Goal: Check status: Check status

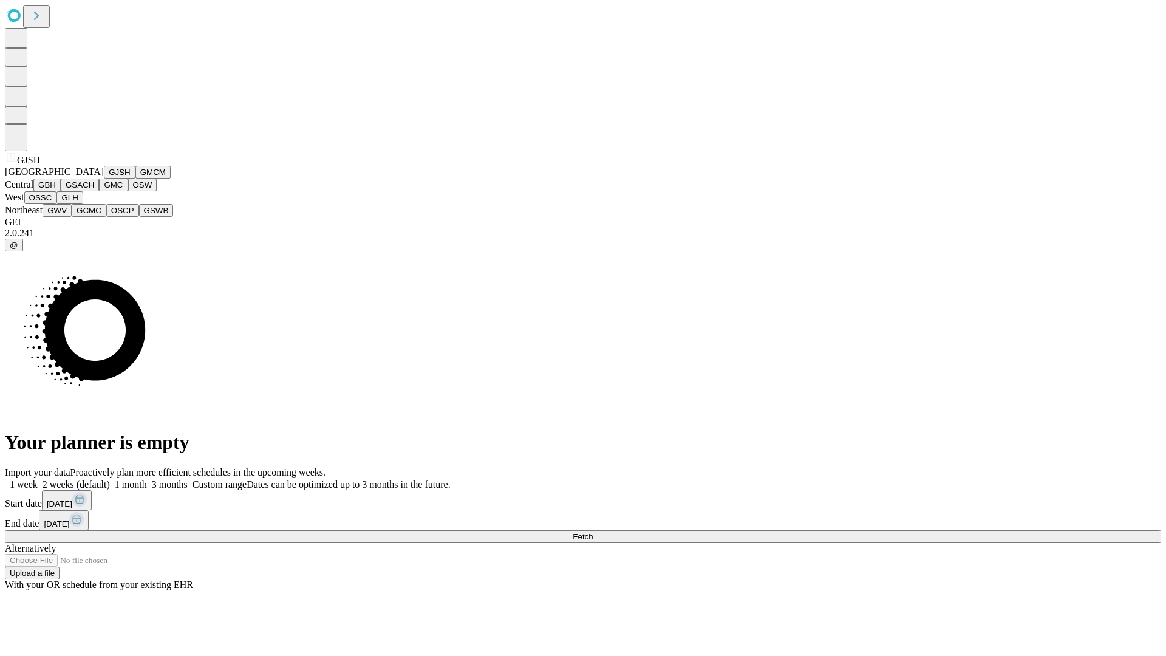
click at [104, 178] on button "GJSH" at bounding box center [120, 172] width 32 height 13
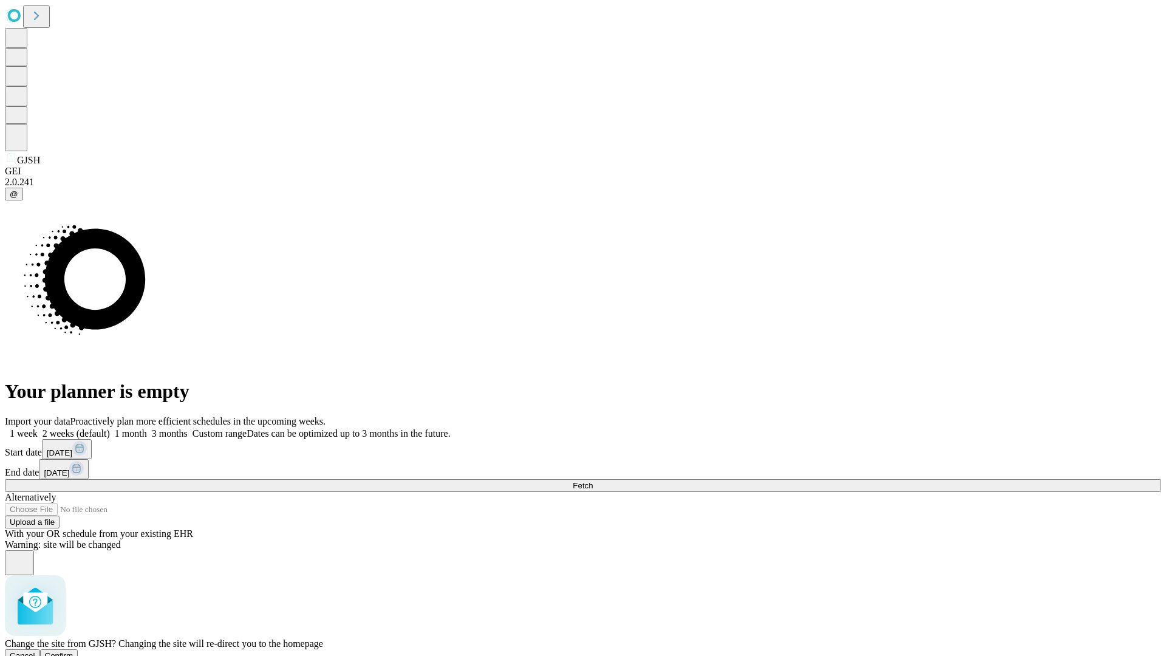
click at [73, 651] on span "Confirm" at bounding box center [59, 655] width 29 height 9
click at [110, 428] on label "2 weeks (default)" at bounding box center [74, 433] width 72 height 10
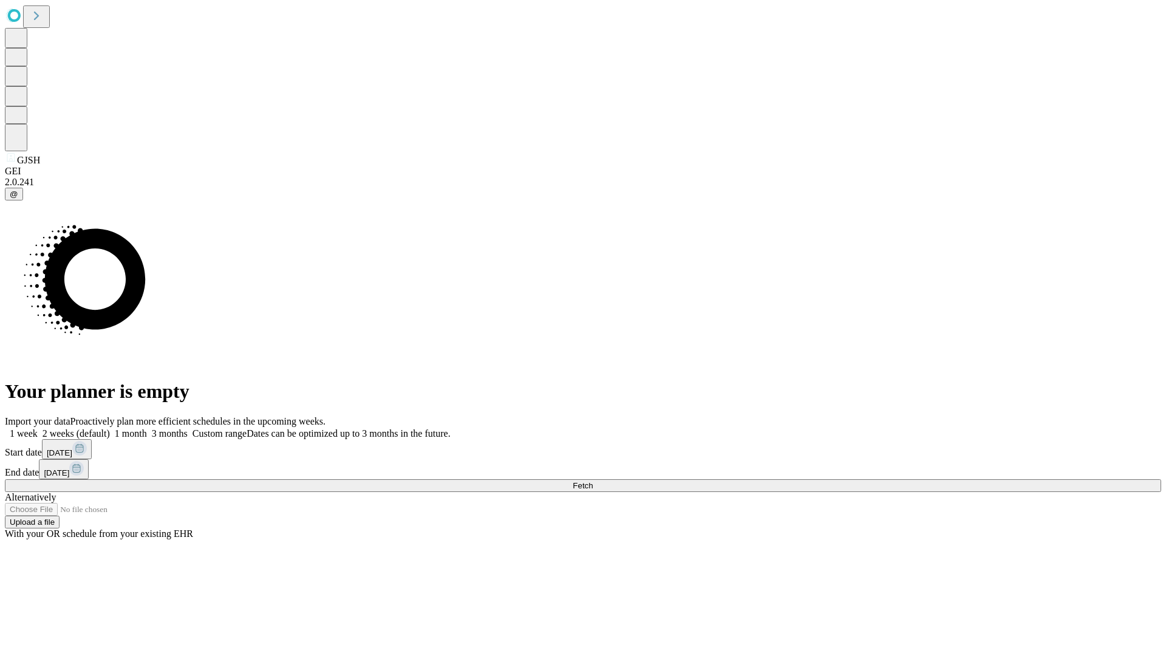
click at [593, 481] on span "Fetch" at bounding box center [582, 485] width 20 height 9
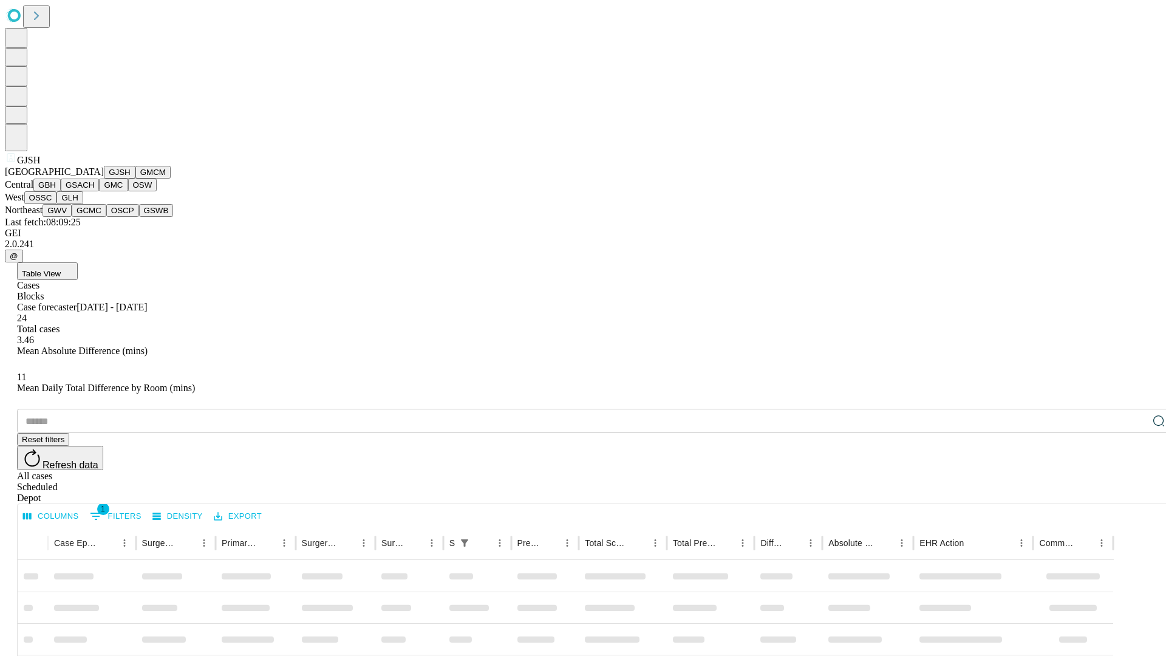
click at [135, 178] on button "GMCM" at bounding box center [152, 172] width 35 height 13
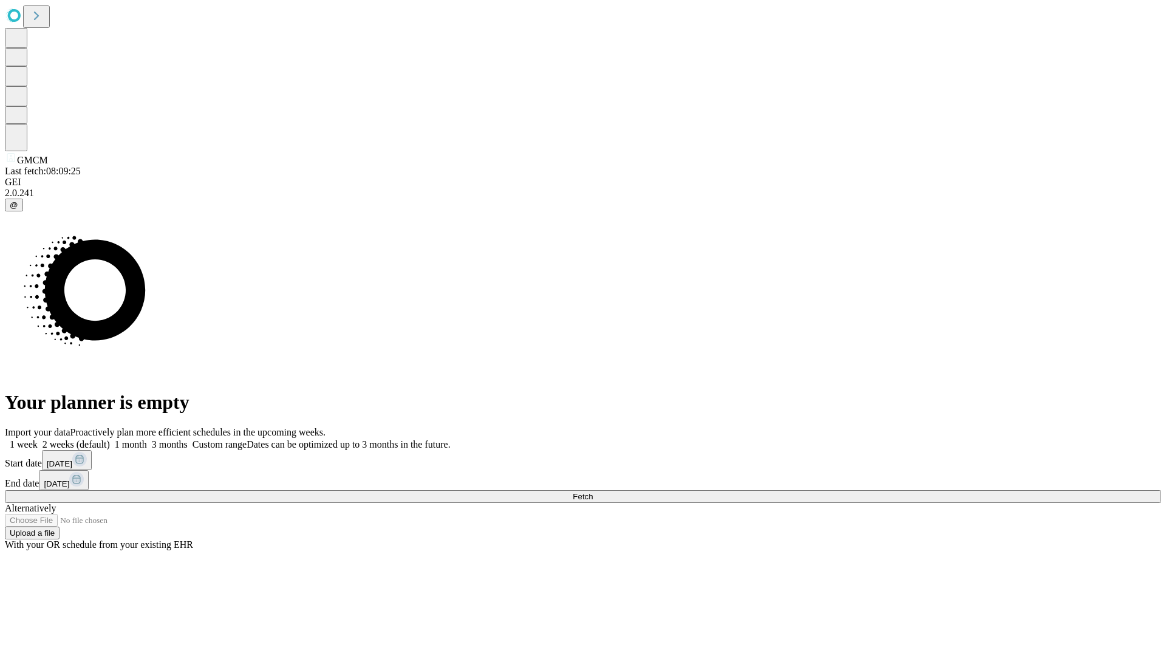
click at [593, 492] on span "Fetch" at bounding box center [582, 496] width 20 height 9
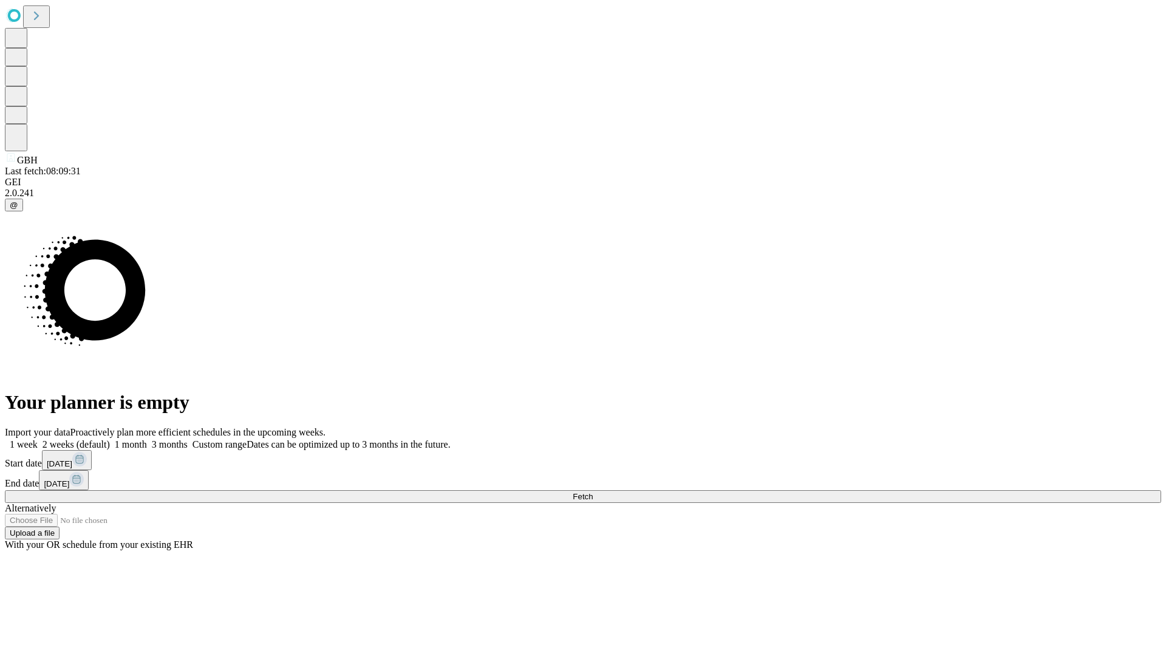
click at [593, 492] on span "Fetch" at bounding box center [582, 496] width 20 height 9
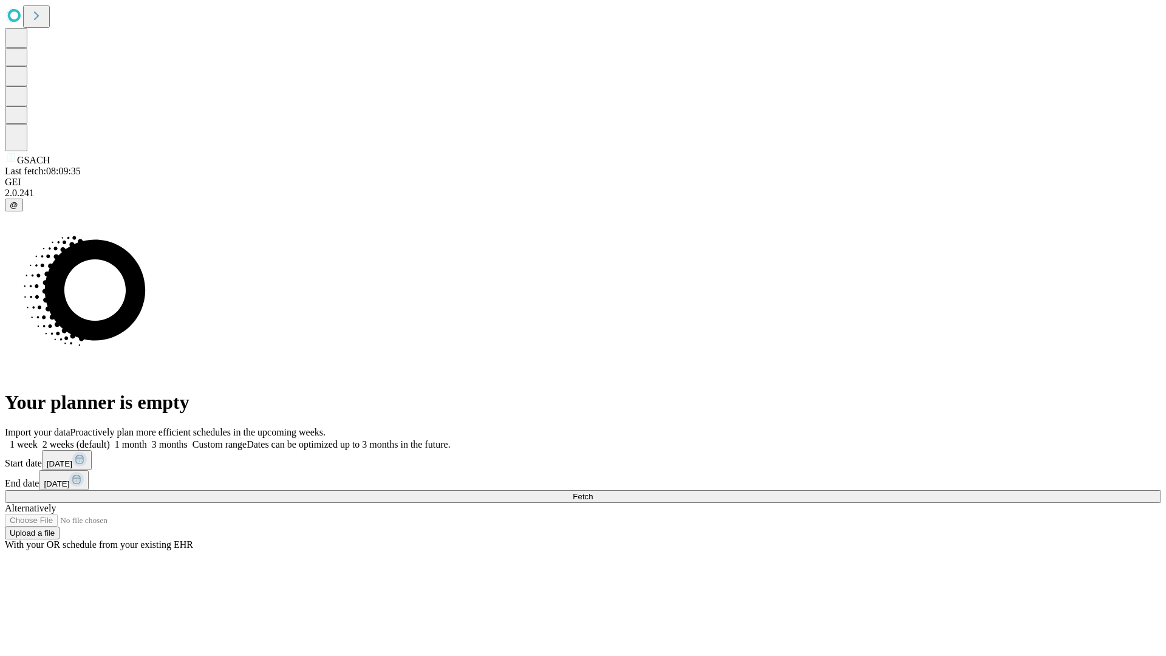
click at [110, 439] on label "2 weeks (default)" at bounding box center [74, 444] width 72 height 10
click at [593, 492] on span "Fetch" at bounding box center [582, 496] width 20 height 9
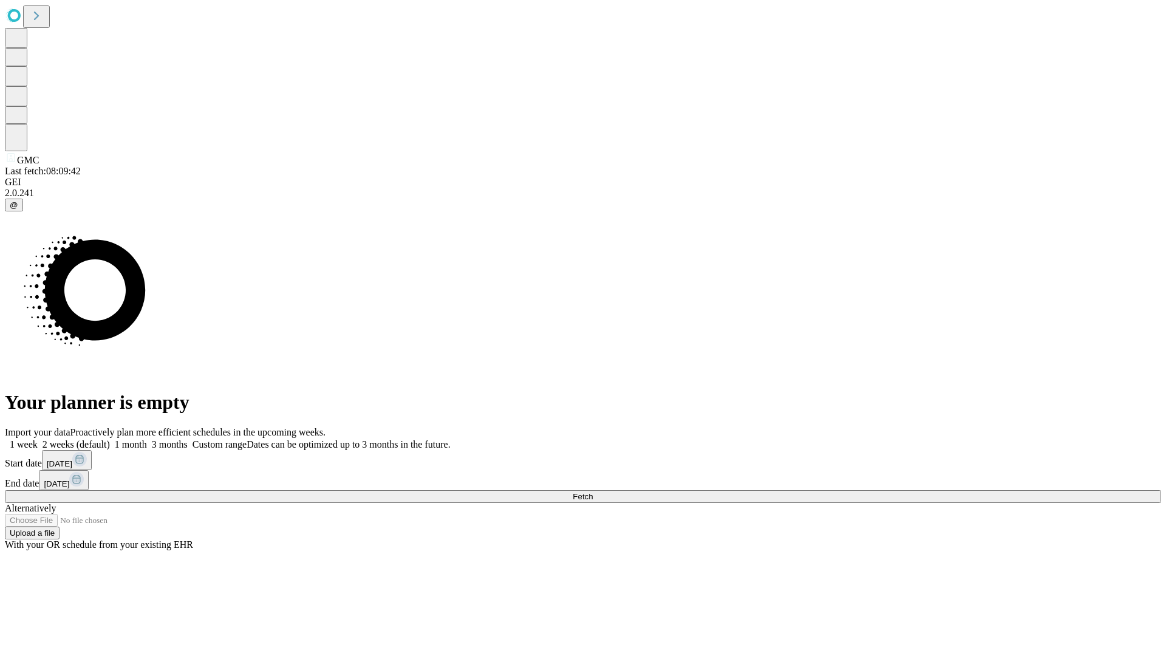
click at [110, 439] on label "2 weeks (default)" at bounding box center [74, 444] width 72 height 10
click at [593, 492] on span "Fetch" at bounding box center [582, 496] width 20 height 9
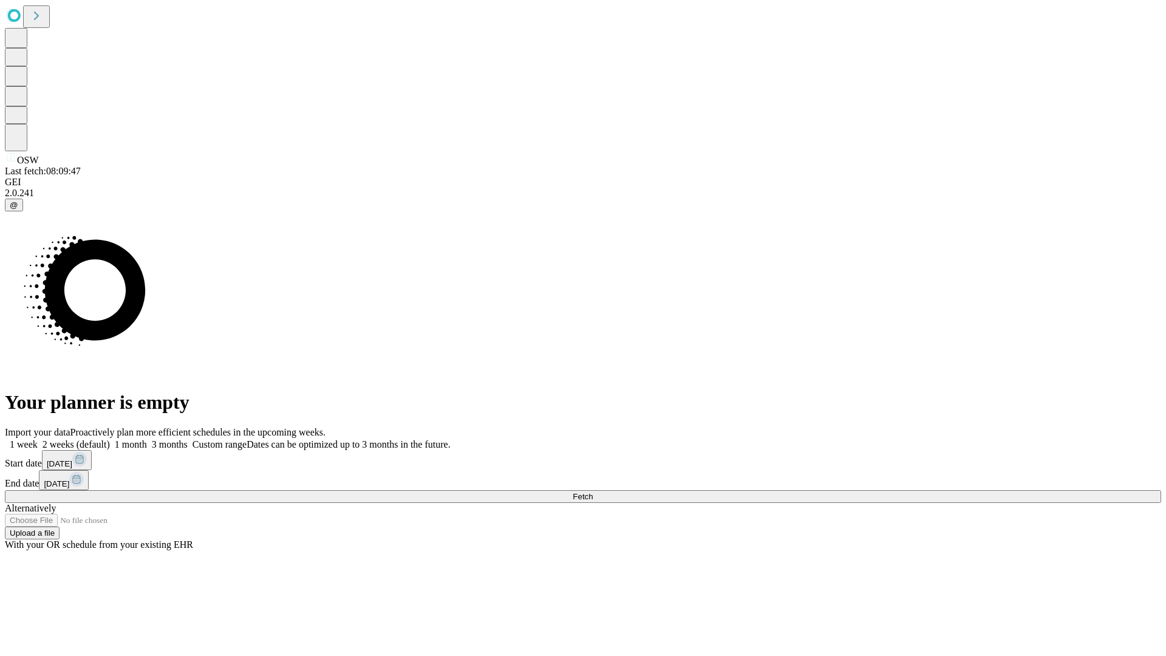
click at [110, 439] on label "2 weeks (default)" at bounding box center [74, 444] width 72 height 10
click at [593, 492] on span "Fetch" at bounding box center [582, 496] width 20 height 9
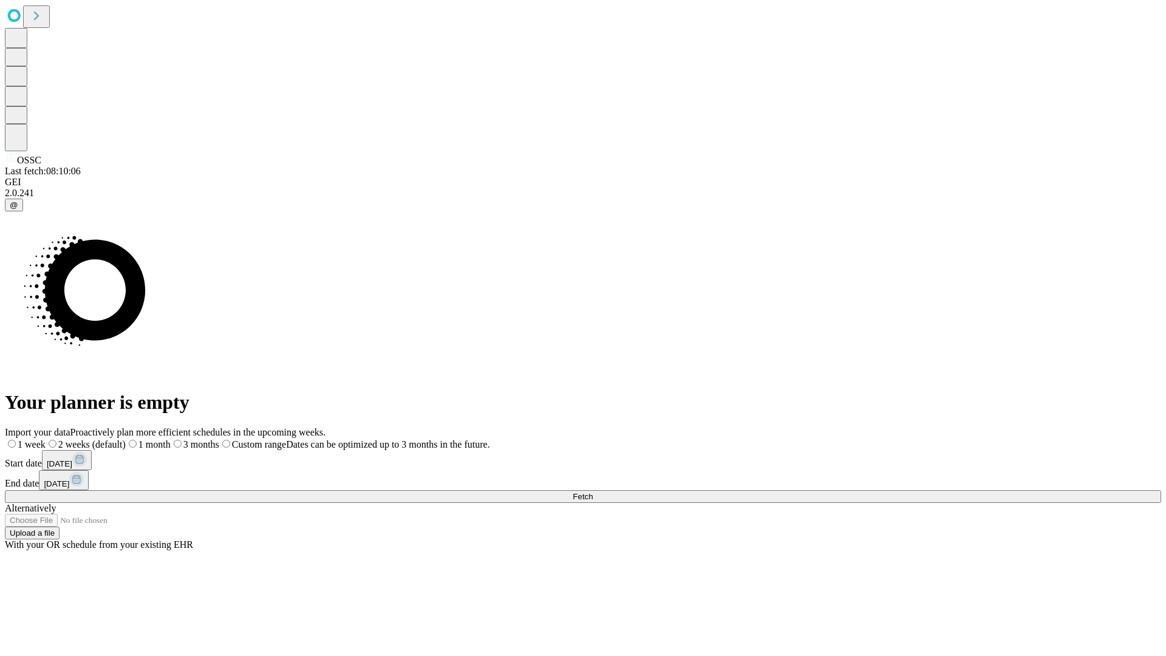
click at [126, 439] on label "2 weeks (default)" at bounding box center [86, 444] width 80 height 10
click at [593, 492] on span "Fetch" at bounding box center [582, 496] width 20 height 9
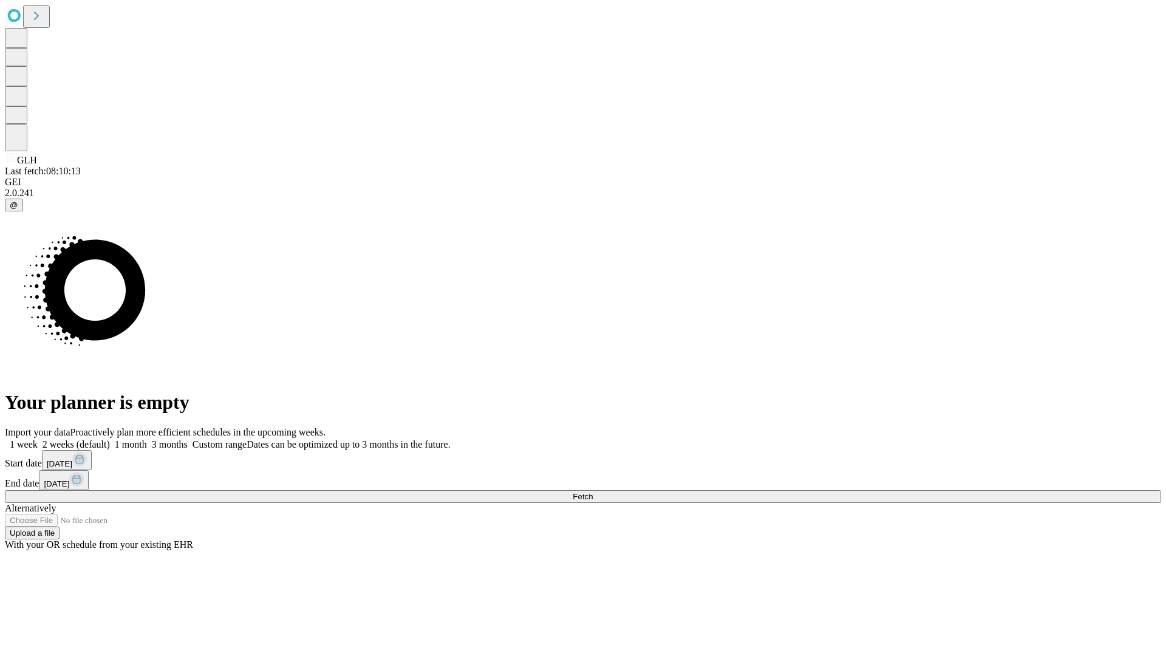
click at [593, 492] on span "Fetch" at bounding box center [582, 496] width 20 height 9
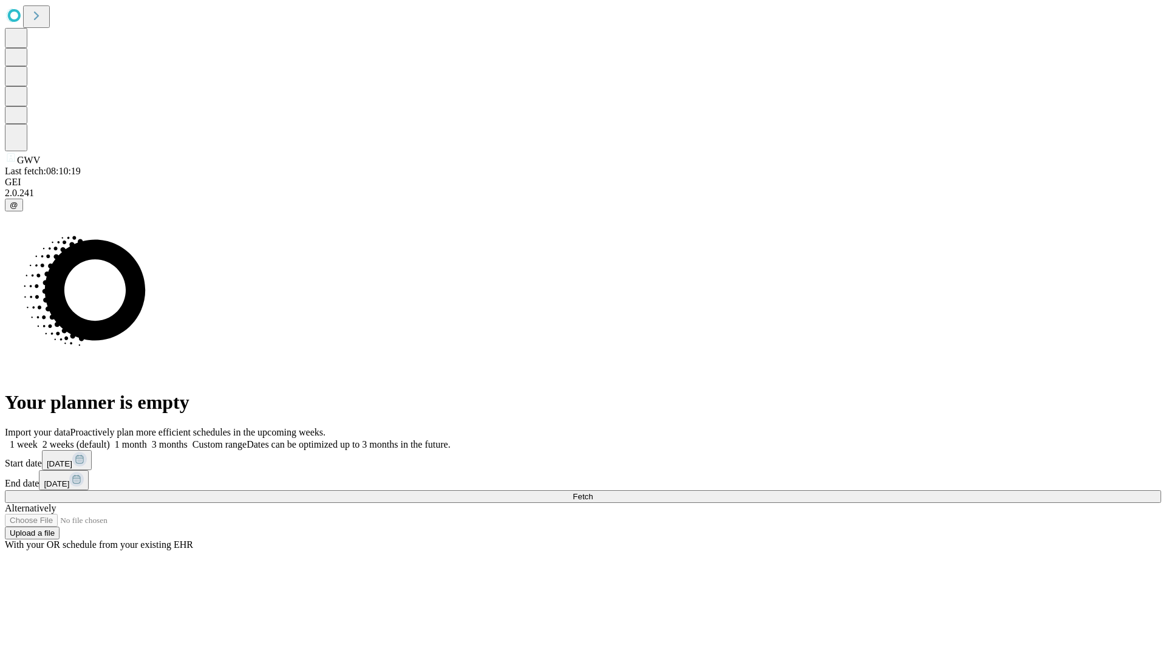
click at [593, 492] on span "Fetch" at bounding box center [582, 496] width 20 height 9
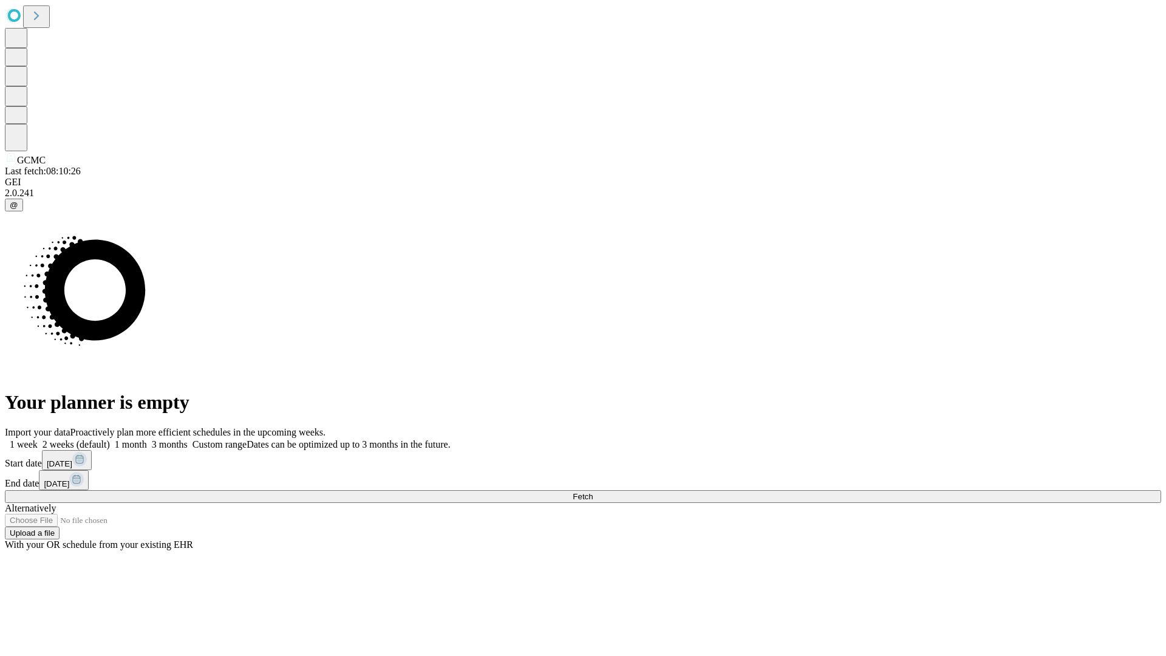
click at [593, 492] on span "Fetch" at bounding box center [582, 496] width 20 height 9
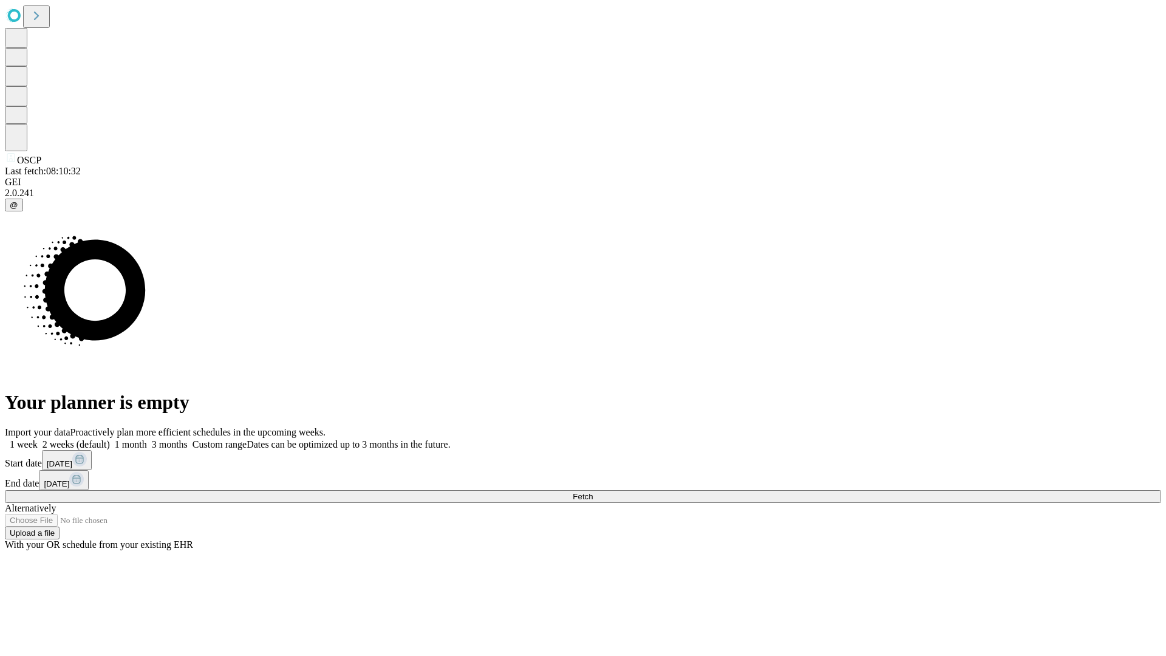
click at [110, 439] on label "2 weeks (default)" at bounding box center [74, 444] width 72 height 10
click at [593, 492] on span "Fetch" at bounding box center [582, 496] width 20 height 9
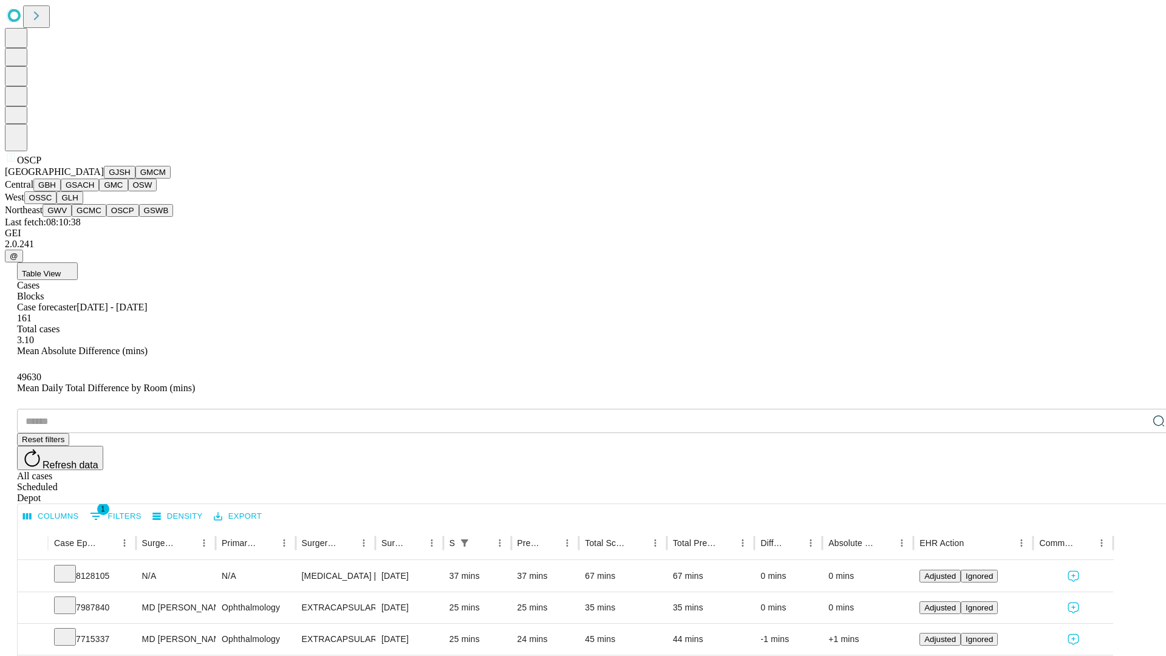
click at [139, 217] on button "GSWB" at bounding box center [156, 210] width 35 height 13
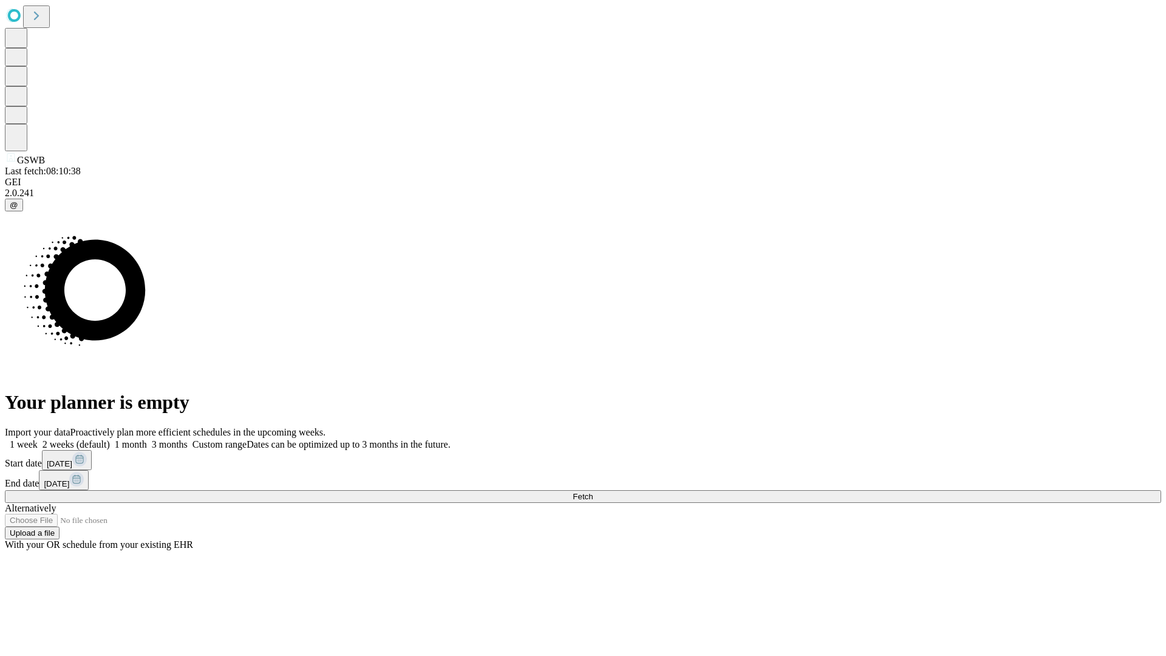
click at [110, 439] on label "2 weeks (default)" at bounding box center [74, 444] width 72 height 10
click at [593, 492] on span "Fetch" at bounding box center [582, 496] width 20 height 9
